Goal: Transaction & Acquisition: Register for event/course

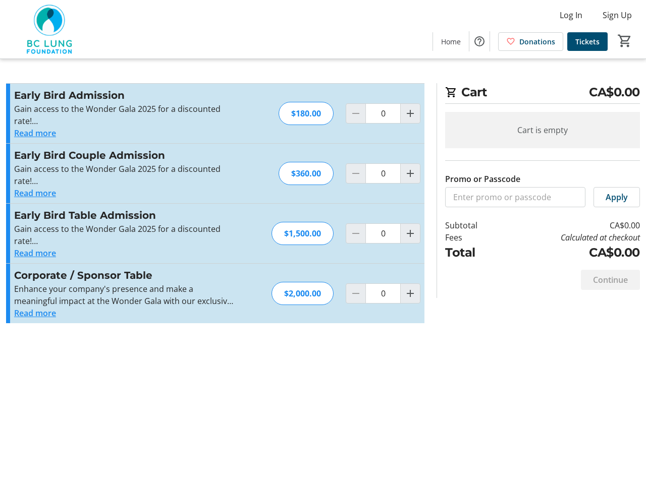
click at [323, 242] on div "$1,500.00" at bounding box center [303, 233] width 62 height 23
click at [51, 29] on img at bounding box center [51, 29] width 90 height 50
click at [571, 15] on html "Log In Sign Up Home Donations Tickets 0 Home Donations Tickets Cart CA$0.00 Car…" at bounding box center [323, 242] width 646 height 484
